Goal: Task Accomplishment & Management: Manage account settings

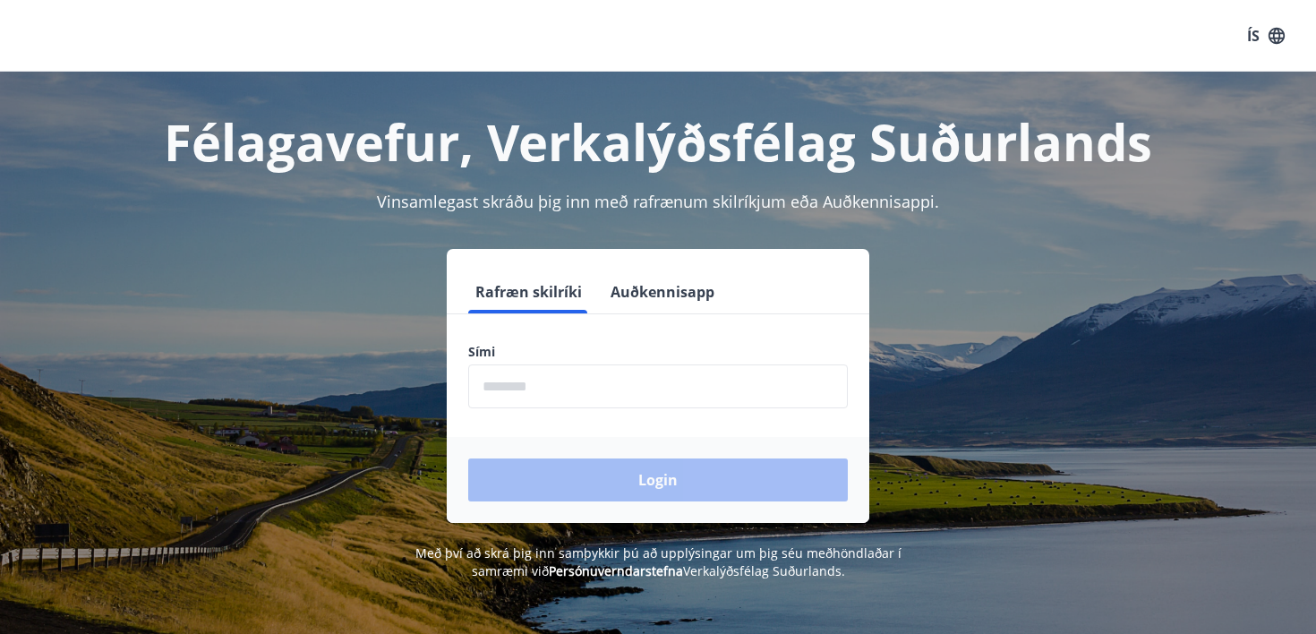
click at [658, 292] on button "Auðkennisapp" at bounding box center [662, 291] width 118 height 43
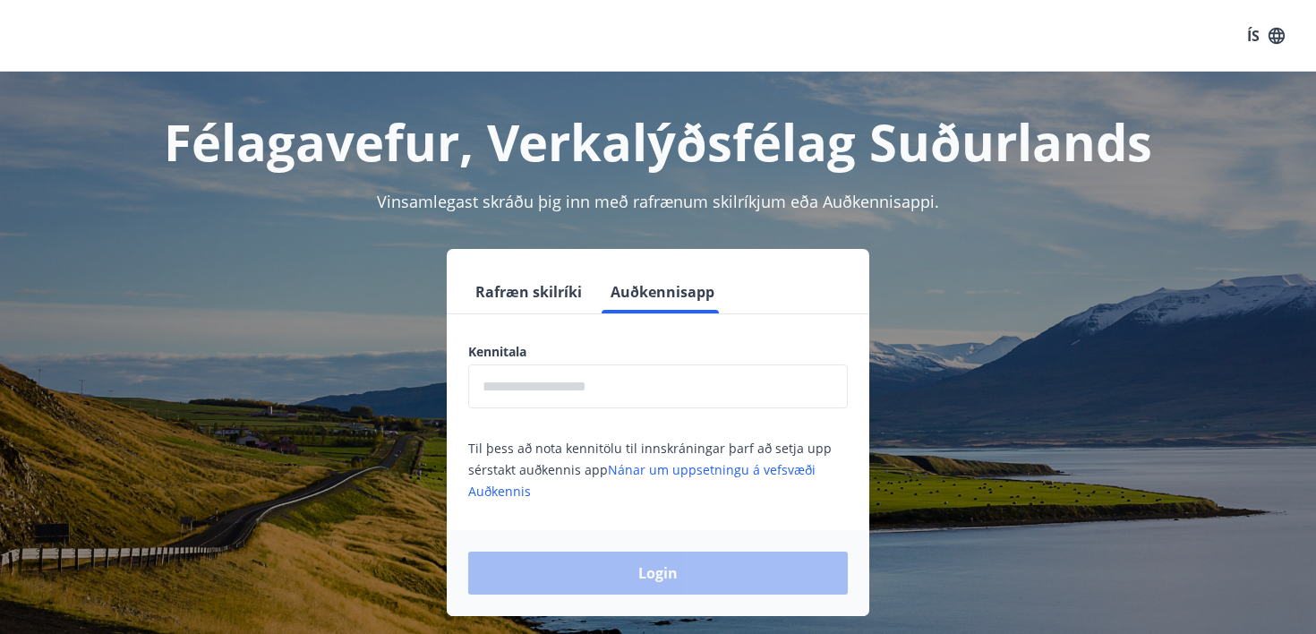
click at [539, 393] on input "text" at bounding box center [658, 386] width 380 height 44
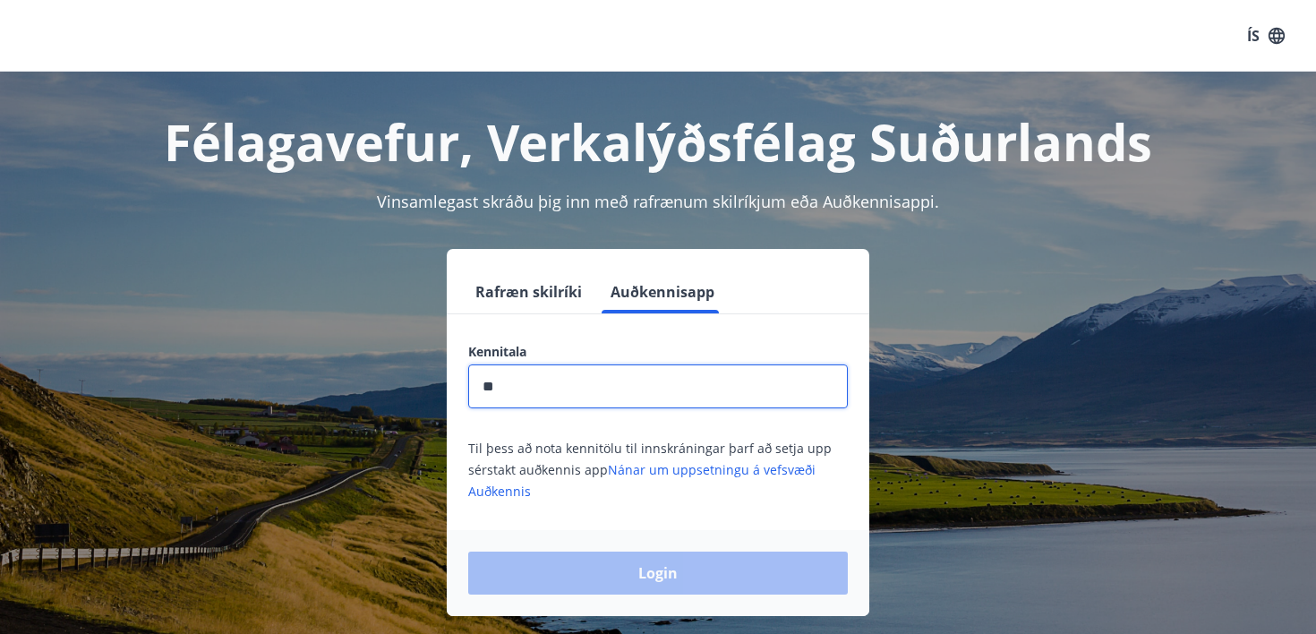
type input "**********"
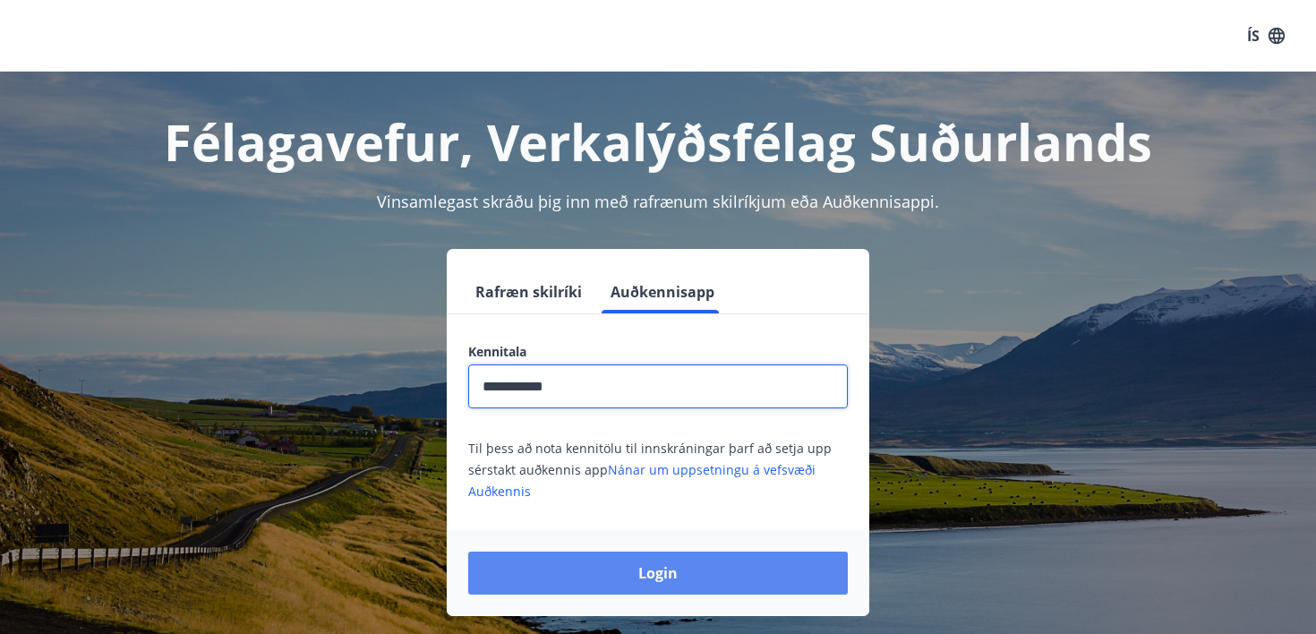
click at [659, 575] on button "Login" at bounding box center [658, 572] width 380 height 43
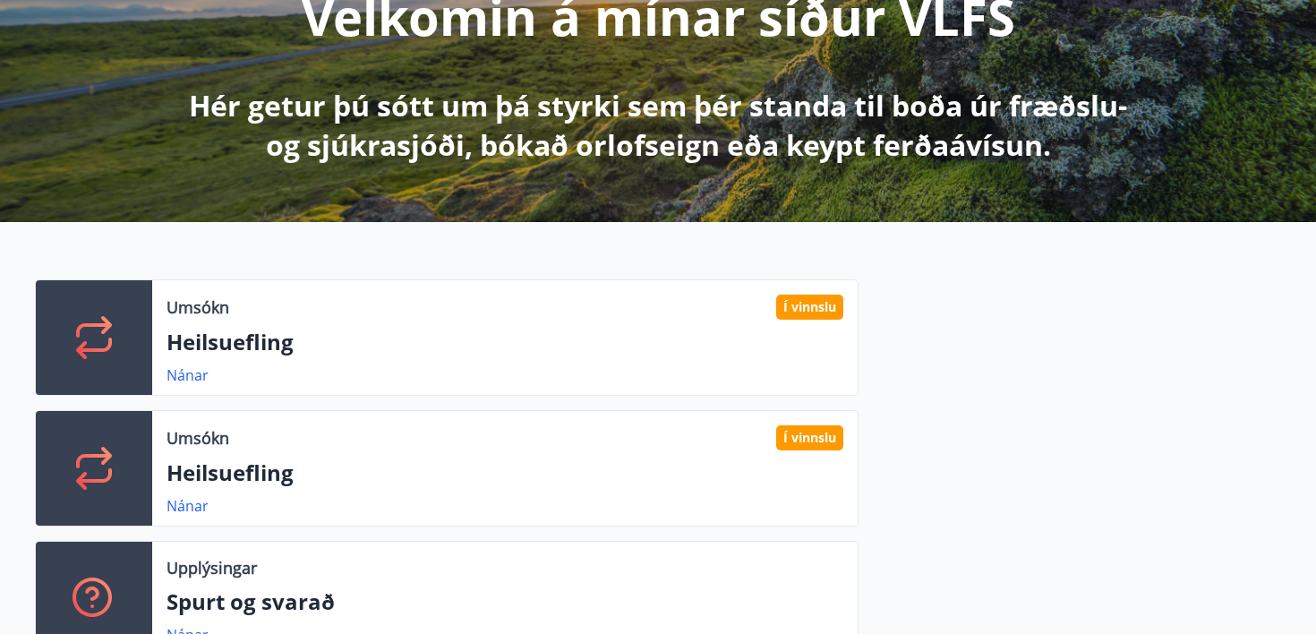
scroll to position [271, 0]
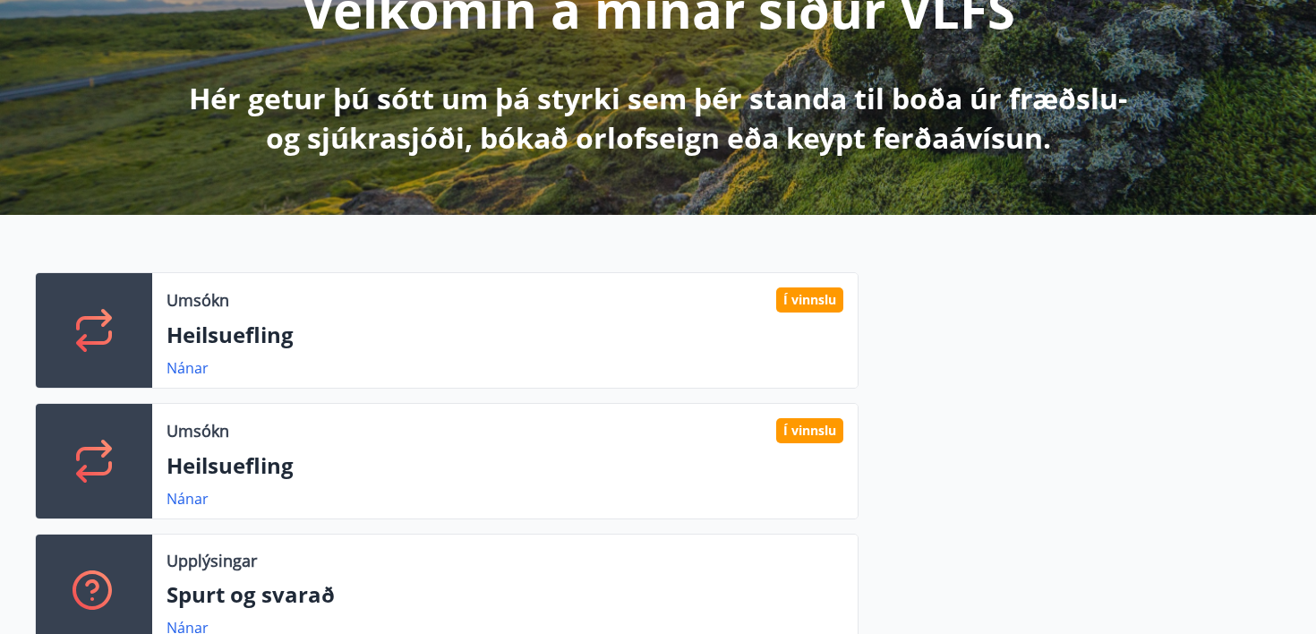
click at [633, 295] on div "Umsókn Í vinnslu" at bounding box center [505, 299] width 677 height 25
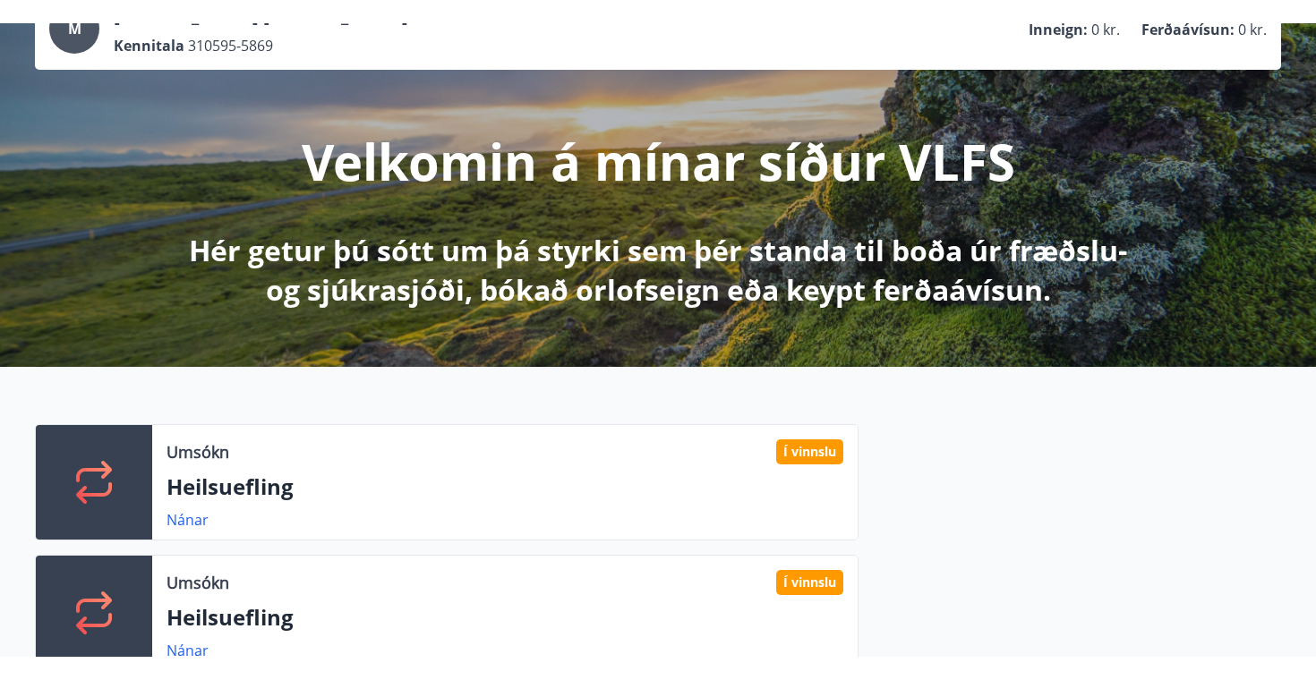
scroll to position [0, 0]
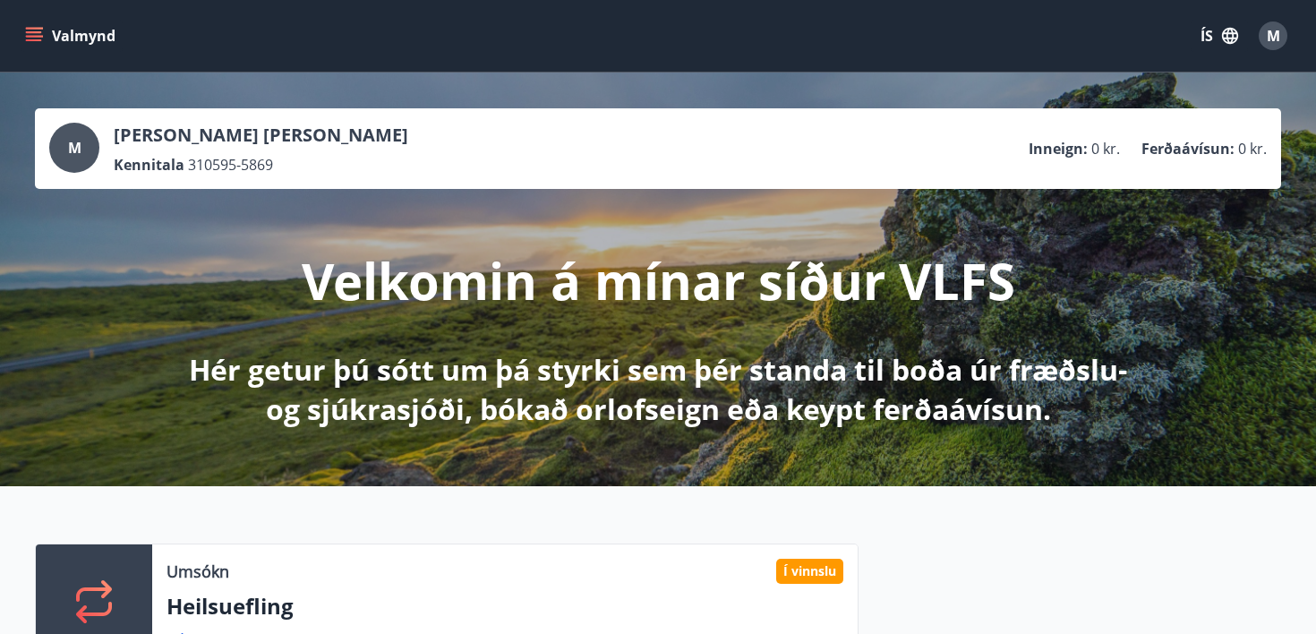
click at [1226, 41] on icon "button" at bounding box center [1230, 36] width 16 height 16
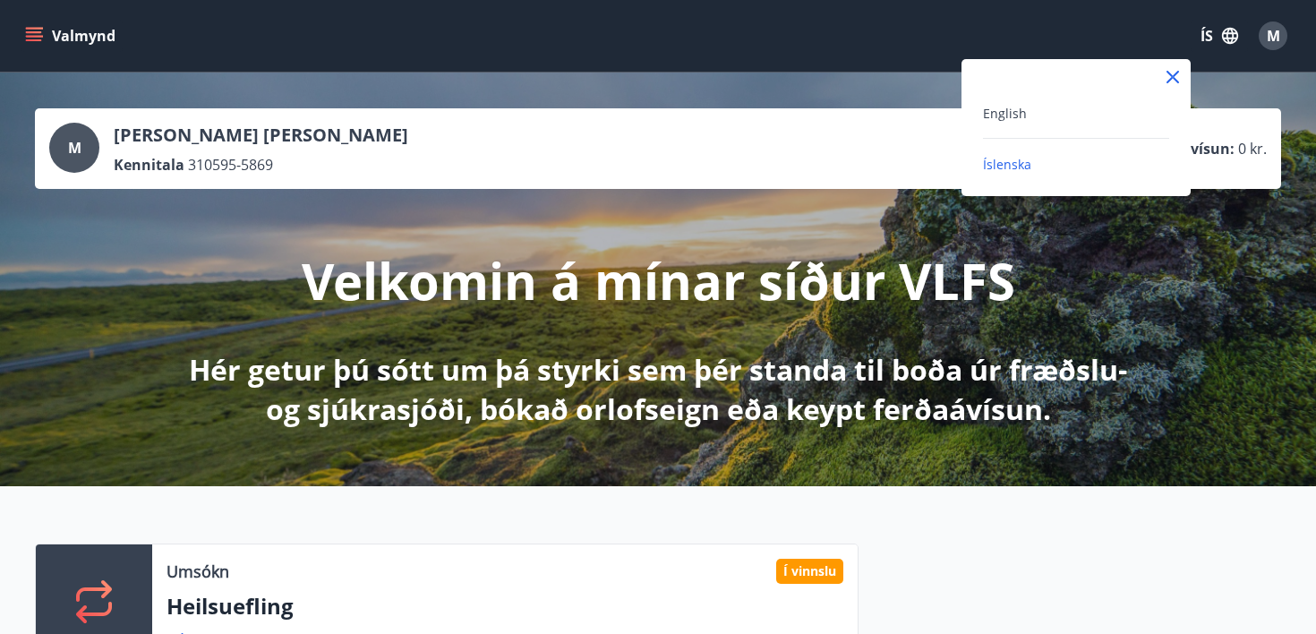
click at [1034, 109] on div "English" at bounding box center [1076, 112] width 186 height 21
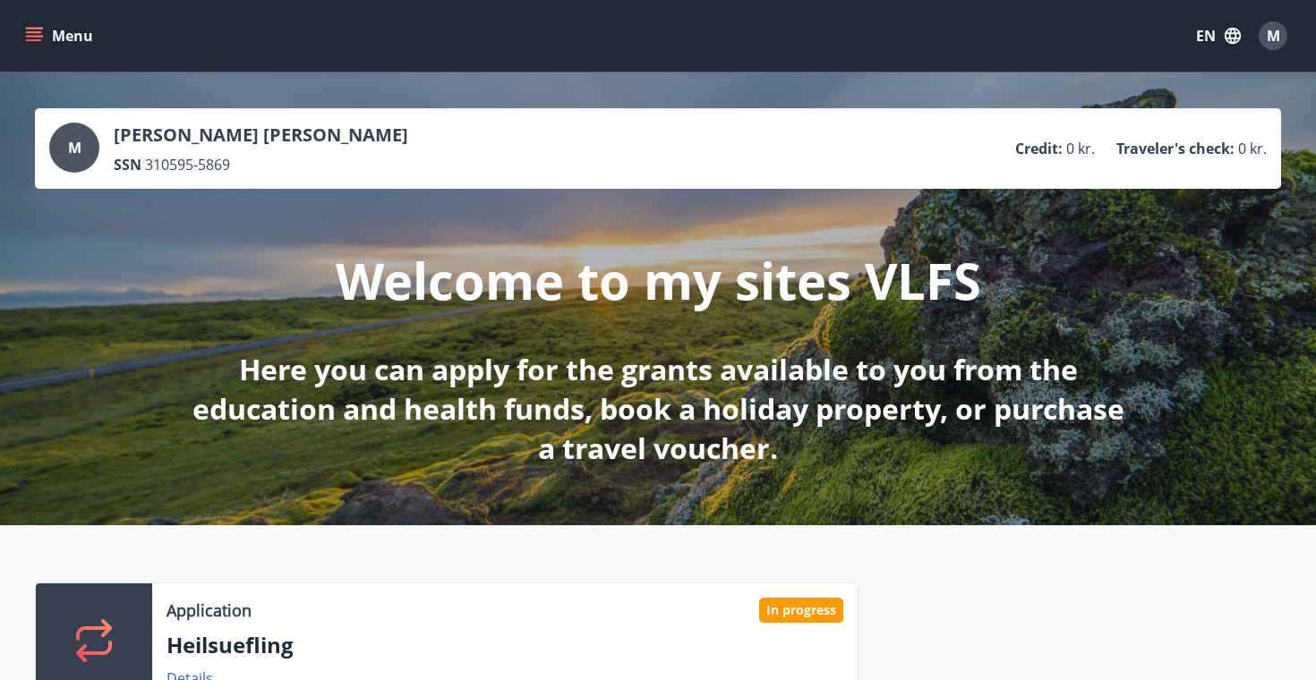
click at [1277, 39] on span "M" at bounding box center [1273, 36] width 13 height 20
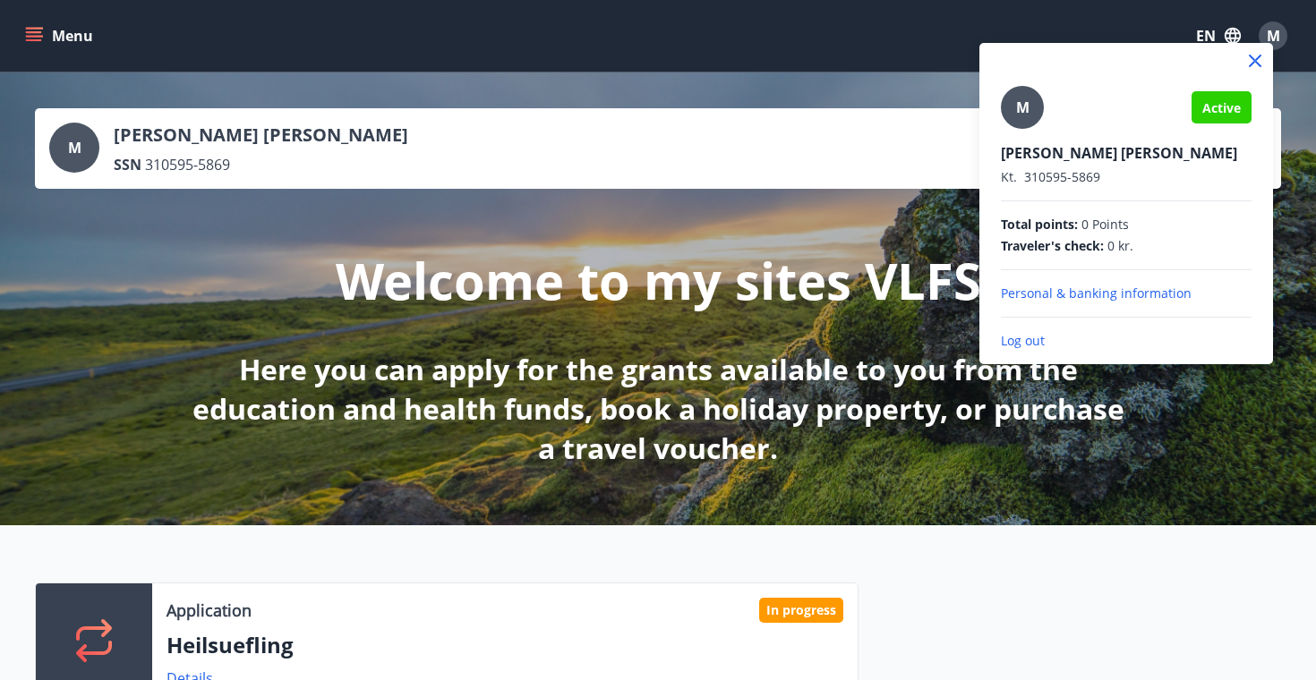
click at [756, 176] on div at bounding box center [658, 340] width 1316 height 680
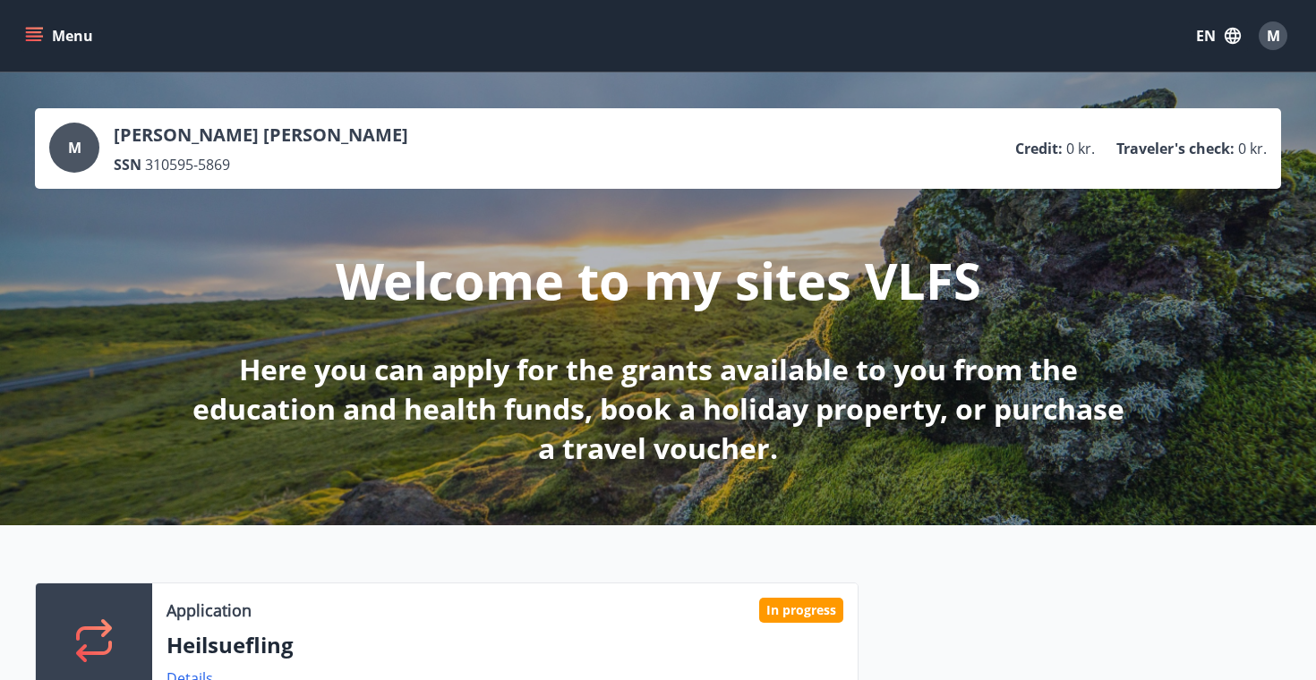
click at [81, 38] on button "Menu" at bounding box center [60, 36] width 79 height 32
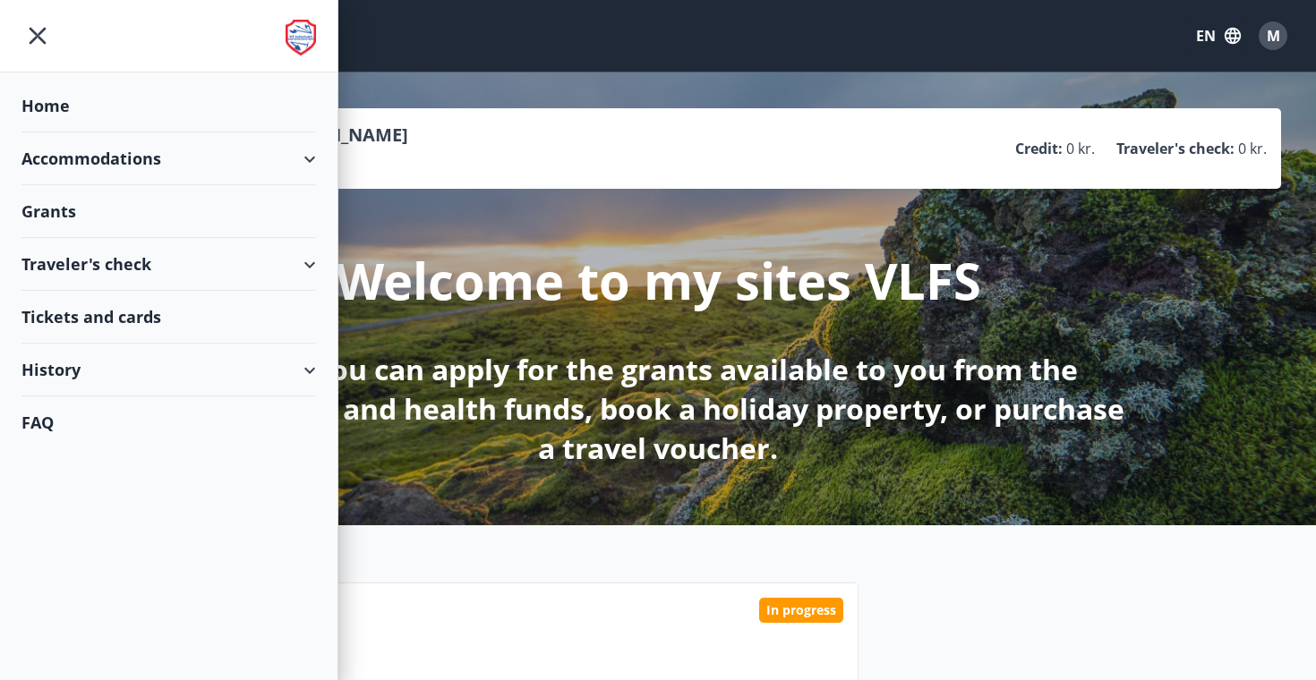
click at [63, 366] on div "History" at bounding box center [168, 370] width 295 height 53
